Goal: Task Accomplishment & Management: Manage account settings

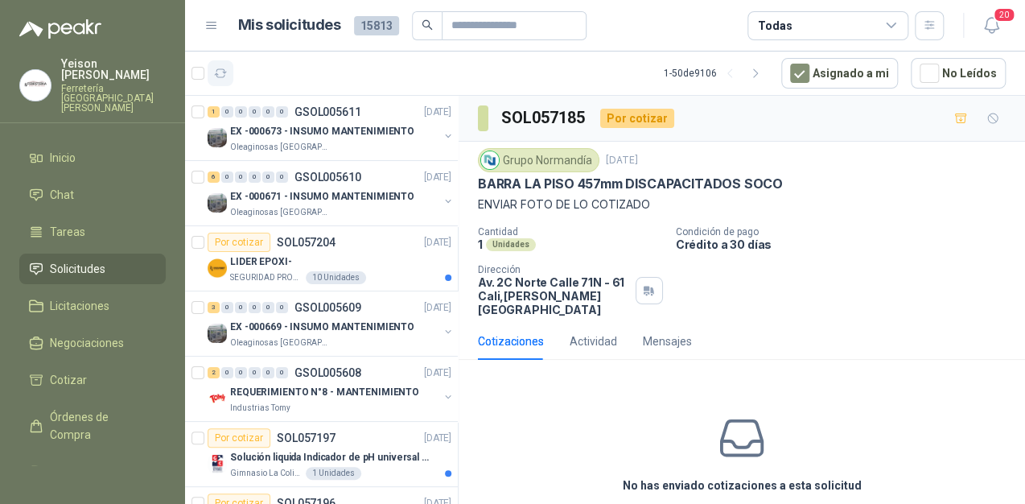
scroll to position [644, 0]
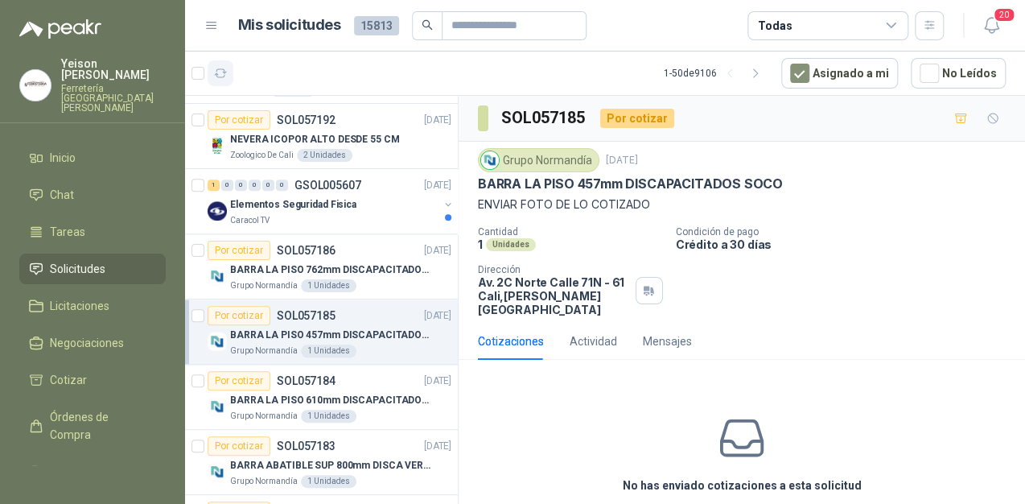
click at [221, 63] on button "button" at bounding box center [221, 73] width 26 height 26
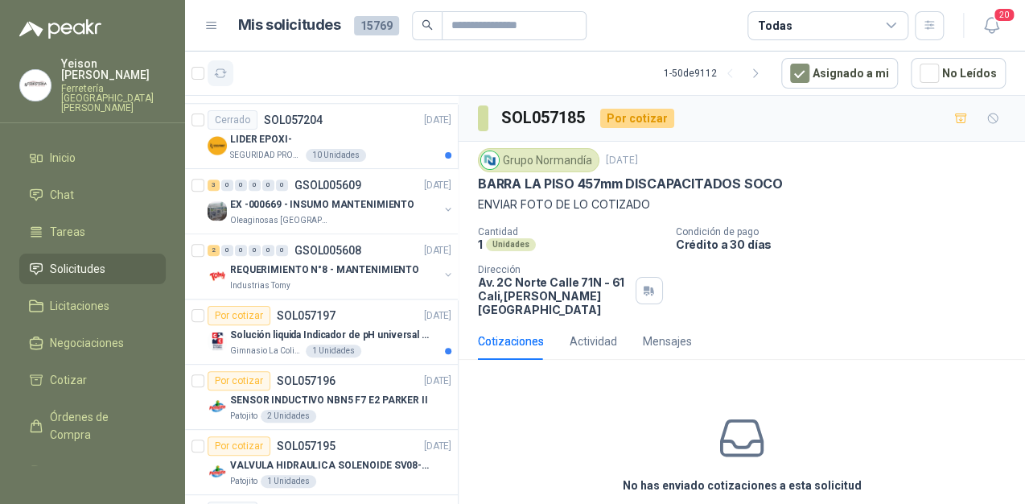
scroll to position [1164, 0]
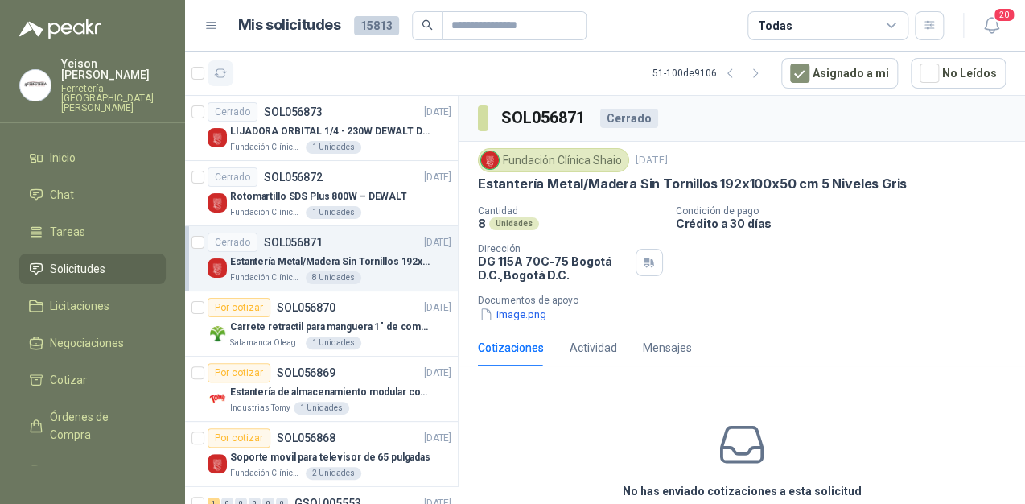
click at [229, 76] on button "button" at bounding box center [221, 73] width 26 height 26
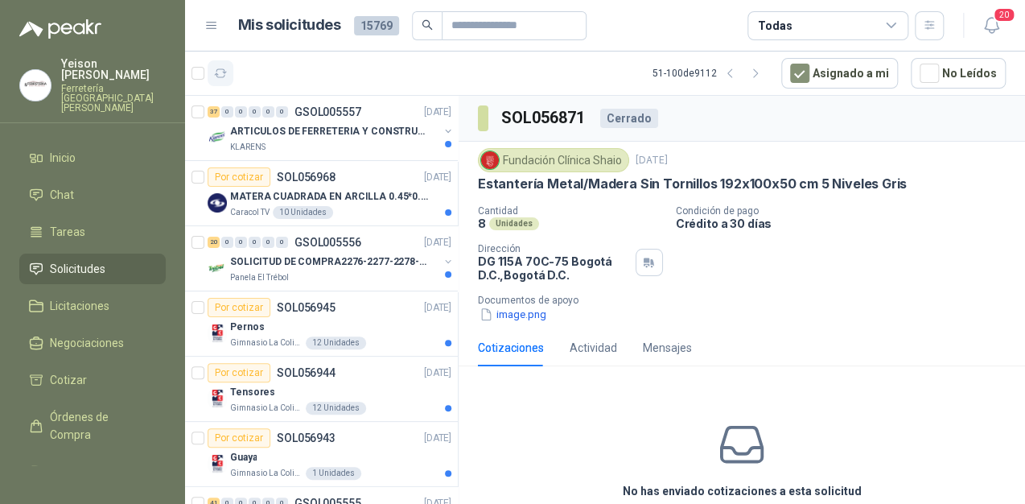
click at [228, 70] on button "button" at bounding box center [221, 73] width 26 height 26
click at [271, 130] on p "ARTICULOS DE FERRETERIA Y CONSTRUCCION EN GENERAL" at bounding box center [330, 131] width 200 height 15
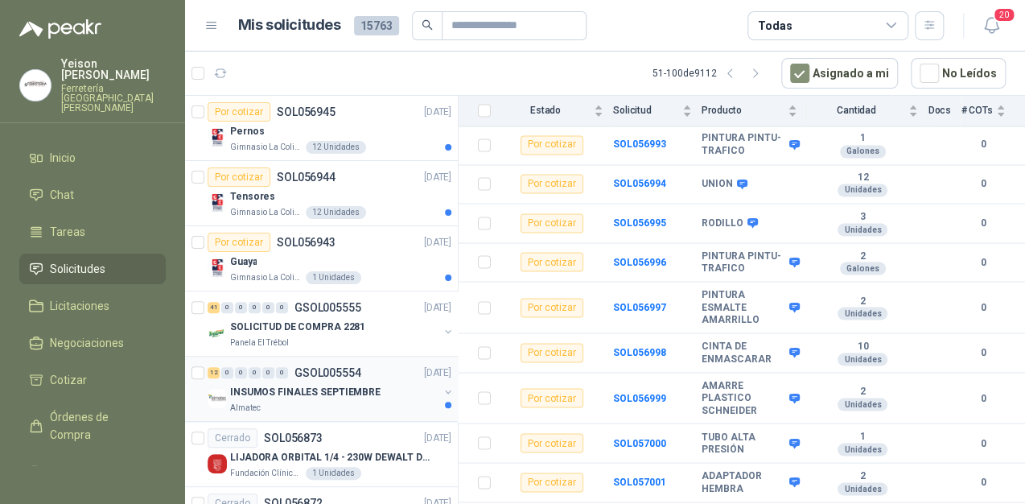
scroll to position [193, 0]
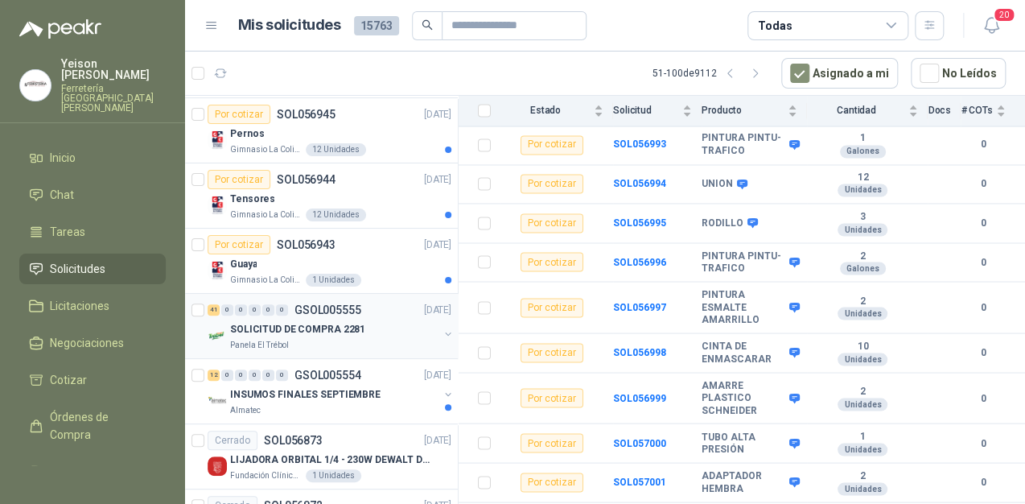
click at [315, 329] on p "SOLICITUD DE COMPRA 2281" at bounding box center [297, 329] width 135 height 15
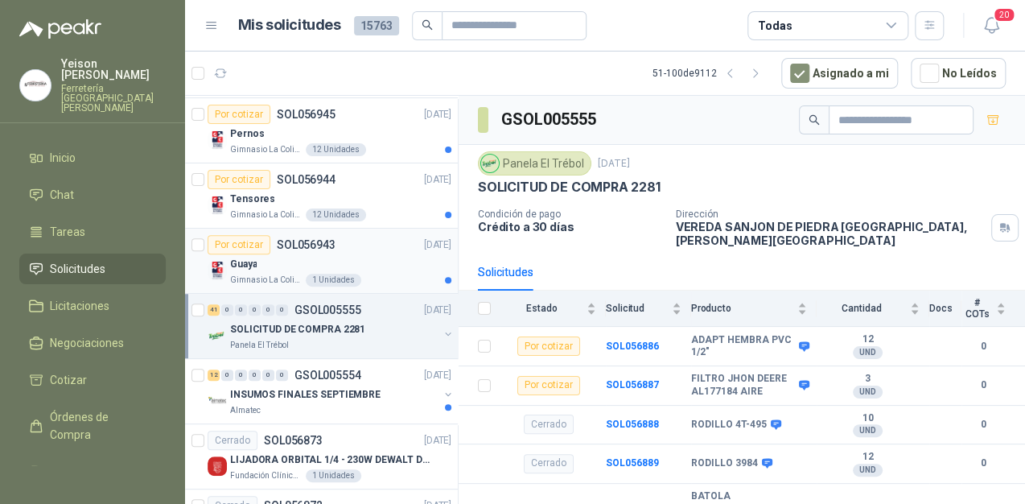
click at [327, 242] on p "SOL056943" at bounding box center [306, 244] width 59 height 11
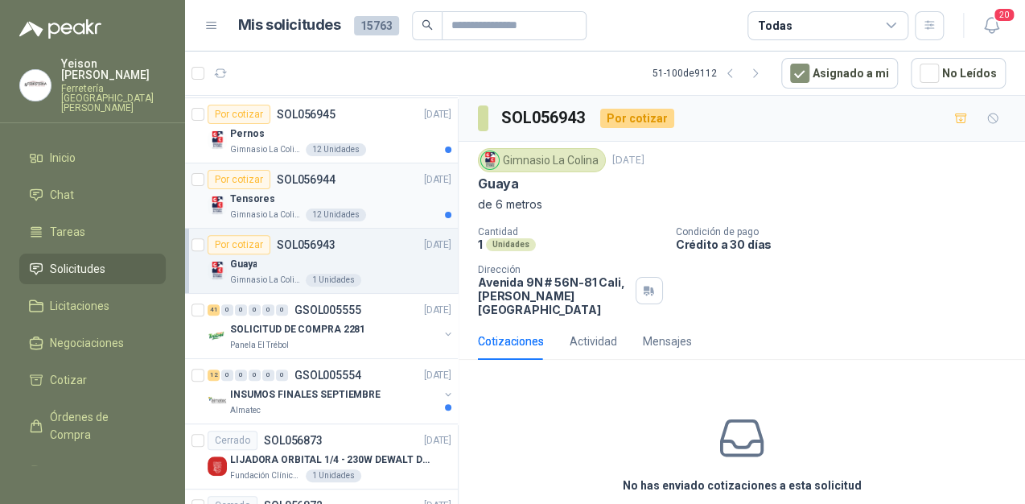
click at [361, 183] on div "Por cotizar SOL056944 22/09/25" at bounding box center [330, 179] width 244 height 19
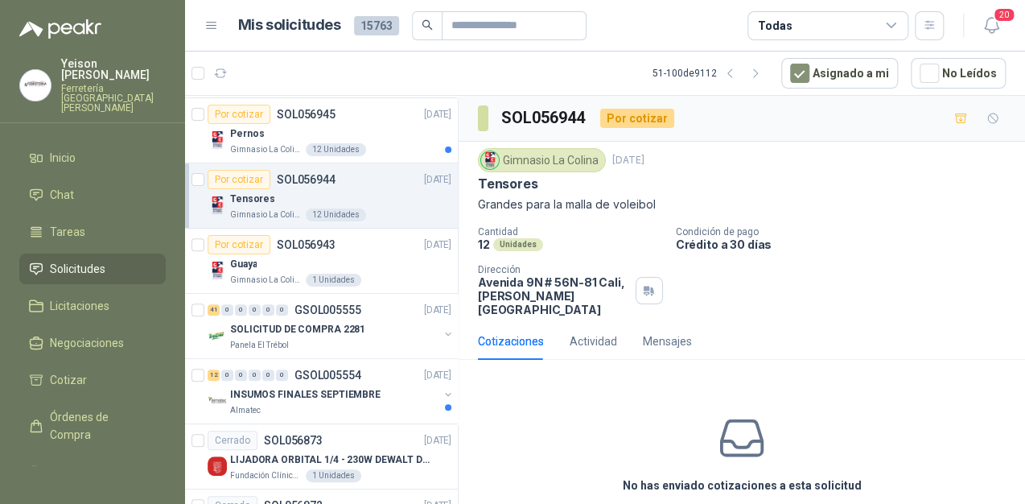
scroll to position [64, 0]
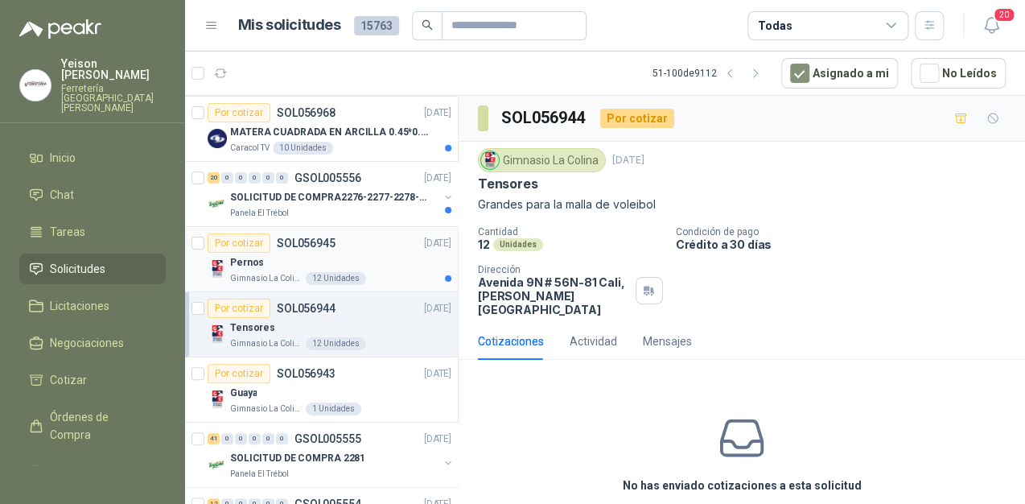
click at [369, 241] on div "Por cotizar SOL056945 22/09/25" at bounding box center [330, 242] width 244 height 19
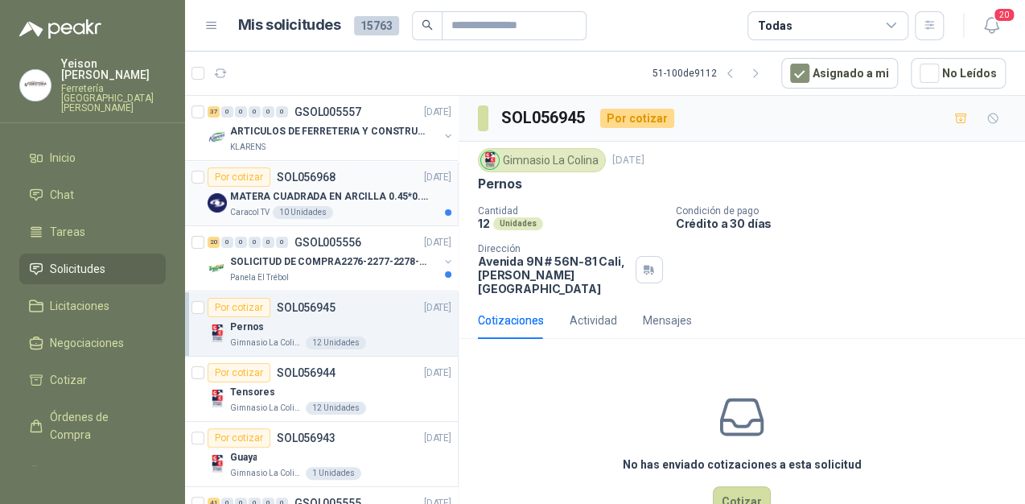
click at [365, 189] on p "MATERA CUADRADA EN ARCILLA 0.45*0.45*0.40" at bounding box center [330, 196] width 200 height 15
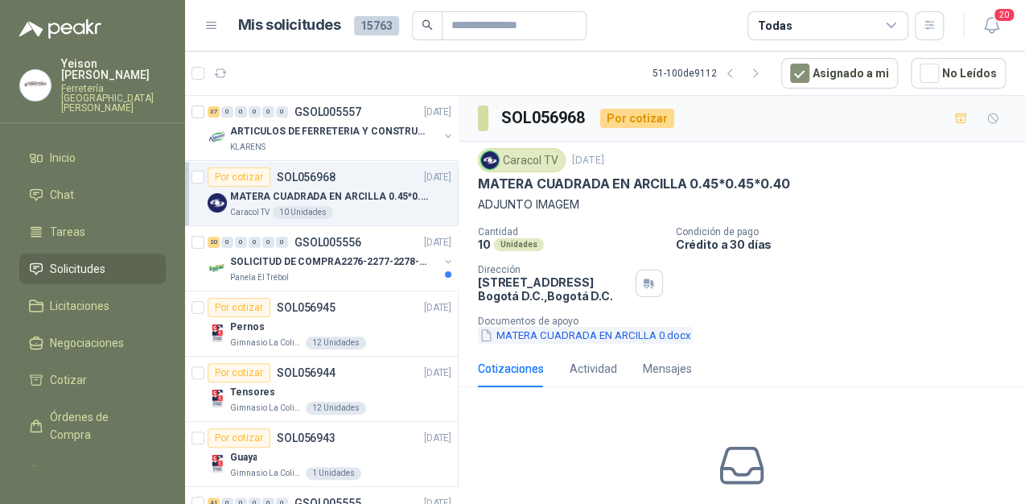
click at [599, 338] on button "MATERA CUADRADA EN ARCILLA 0.docx" at bounding box center [585, 335] width 215 height 17
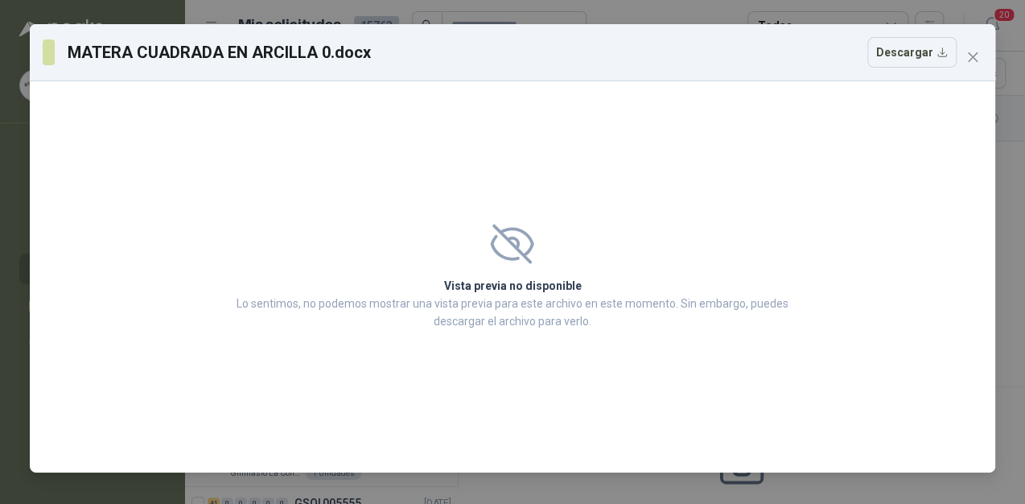
click at [963, 55] on span "Close" at bounding box center [973, 57] width 26 height 13
